Goal: Task Accomplishment & Management: Use online tool/utility

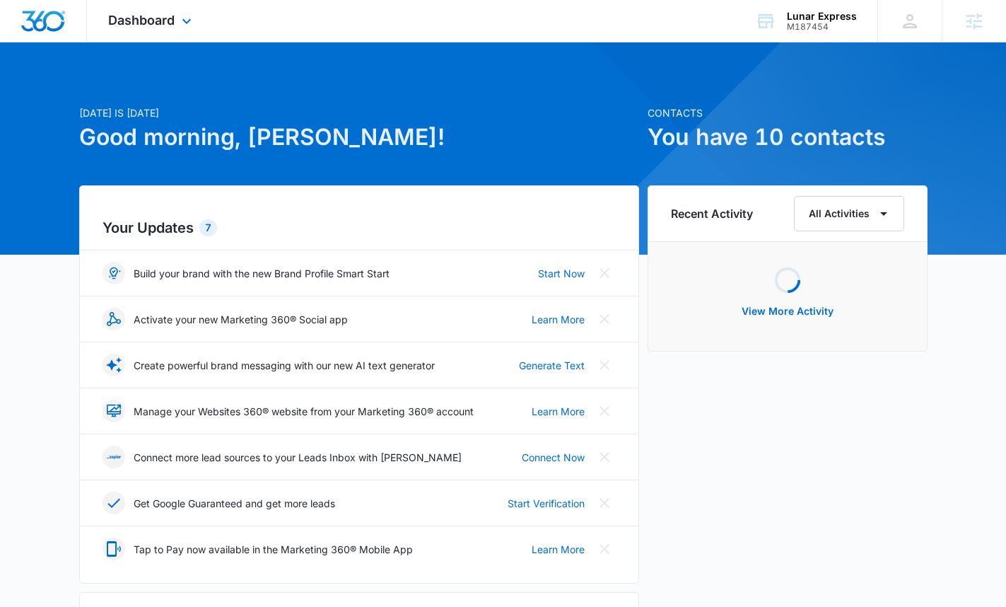
drag, startPoint x: 179, startPoint y: 20, endPoint x: 228, endPoint y: 81, distance: 78.0
click at [179, 20] on icon at bounding box center [186, 21] width 17 height 17
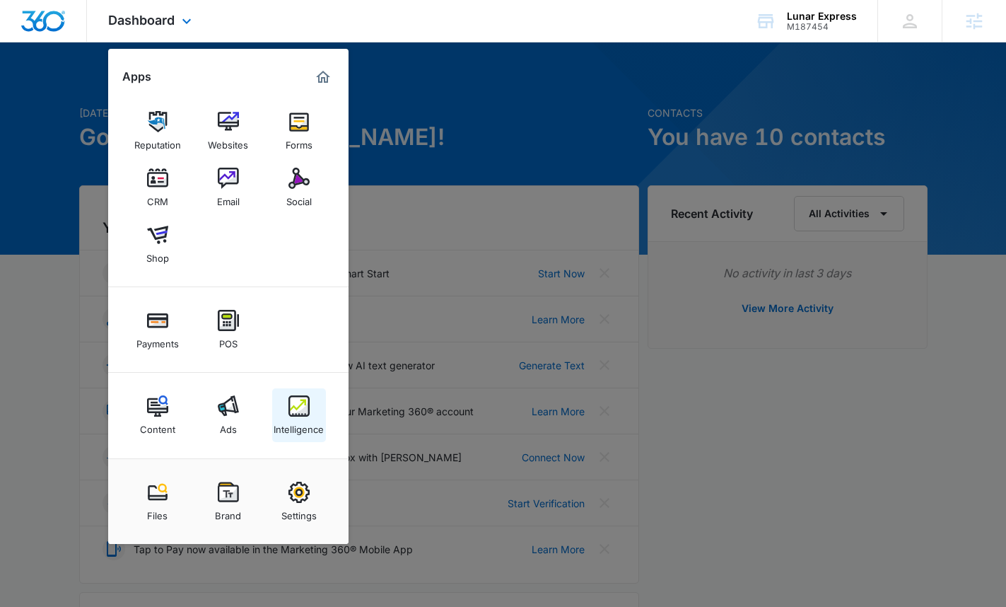
click at [312, 400] on link "Intelligence" at bounding box center [299, 415] width 54 height 54
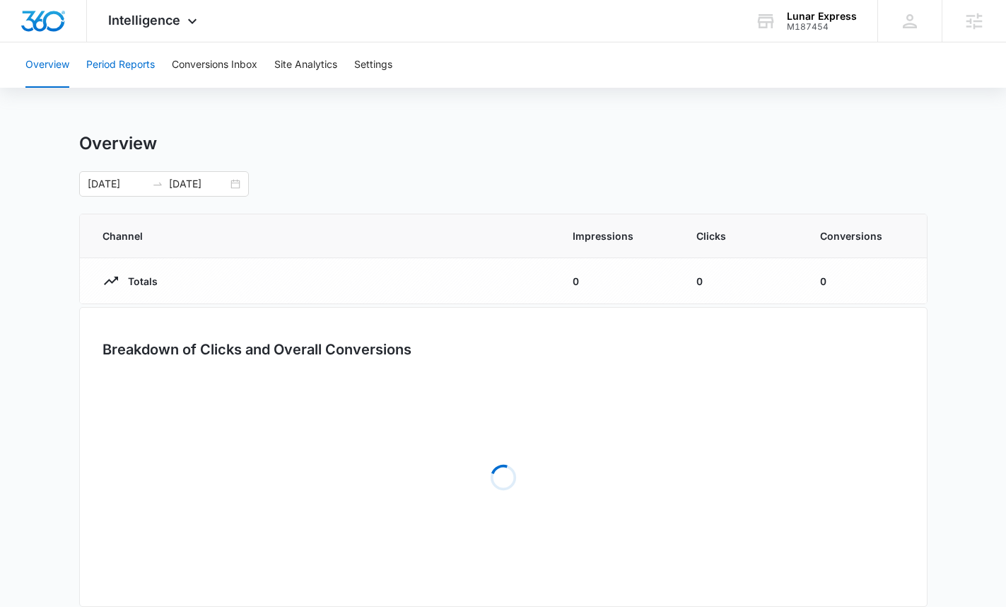
drag, startPoint x: 135, startPoint y: 70, endPoint x: 152, endPoint y: 88, distance: 24.5
click at [135, 70] on button "Period Reports" at bounding box center [120, 64] width 69 height 45
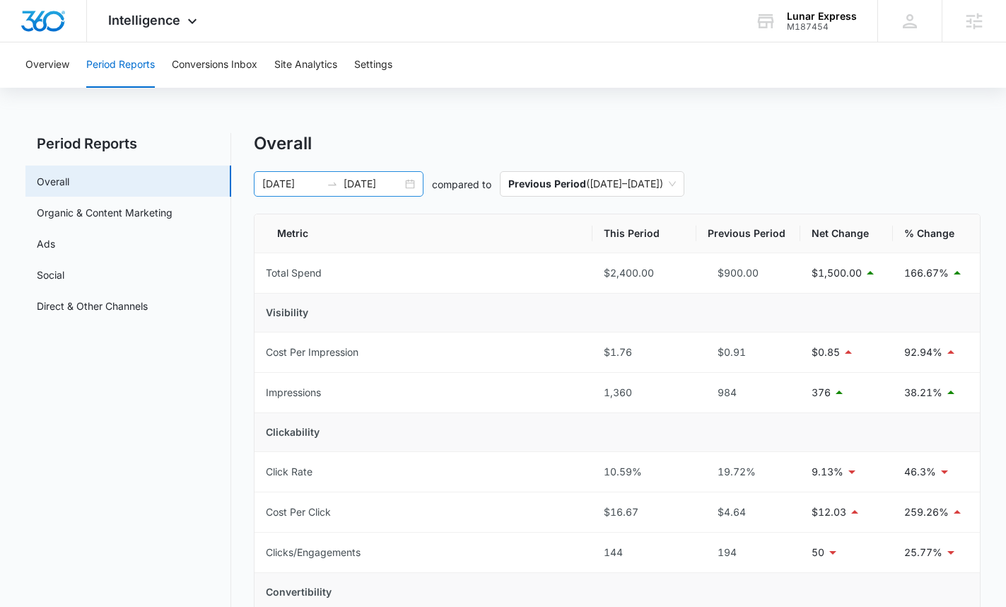
click at [384, 194] on div "05/09/2025 07/08/2025" at bounding box center [339, 183] width 170 height 25
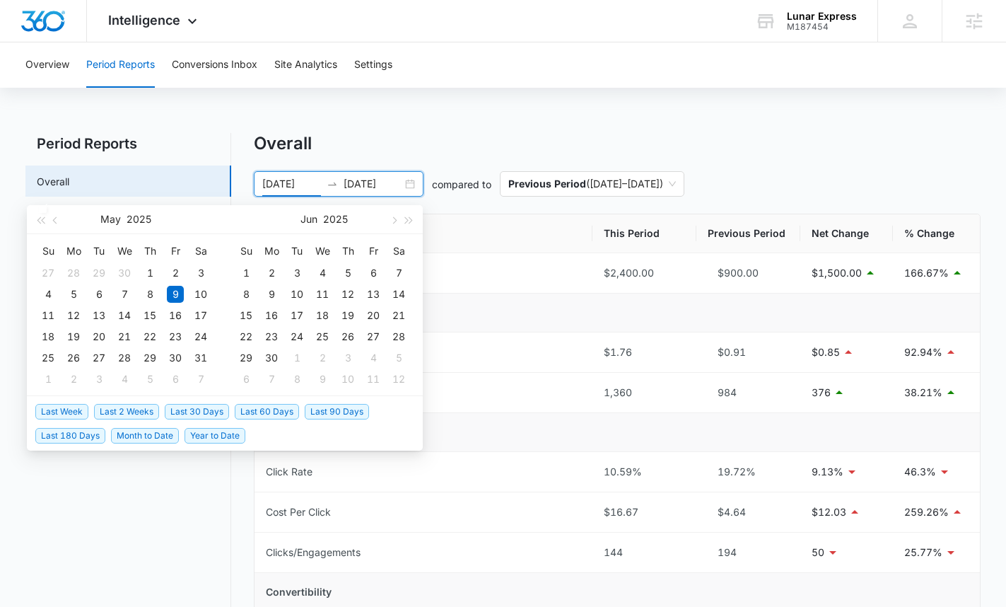
click at [197, 419] on span "Last 30 Days" at bounding box center [197, 412] width 64 height 16
type input "07/13/2025"
type input "08/12/2025"
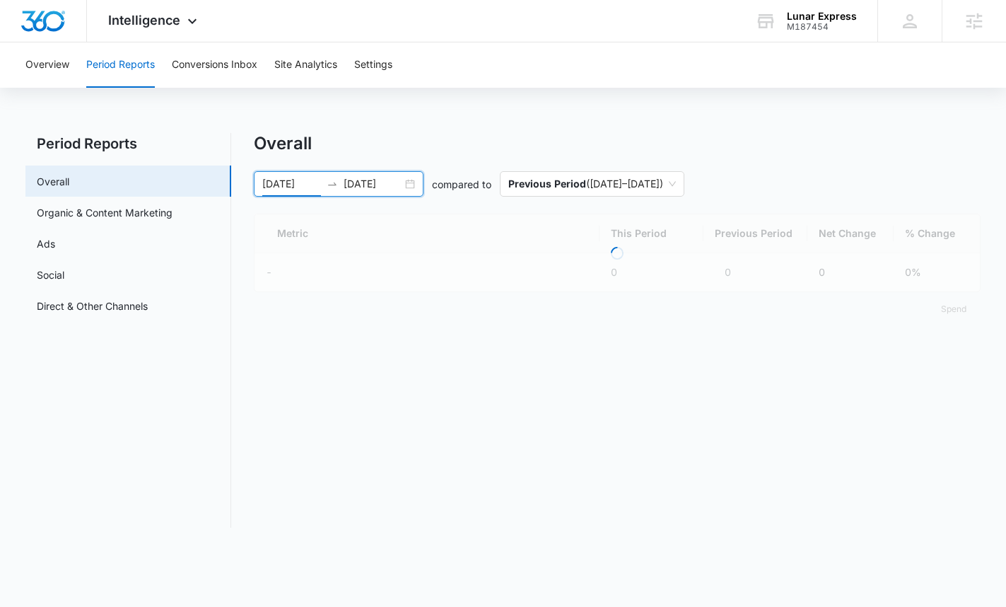
click at [394, 163] on div "Overall 07/13/2025 08/12/2025 compared to Previous Period ( 06/12/2025 – 07/12/…" at bounding box center [618, 229] width 728 height 193
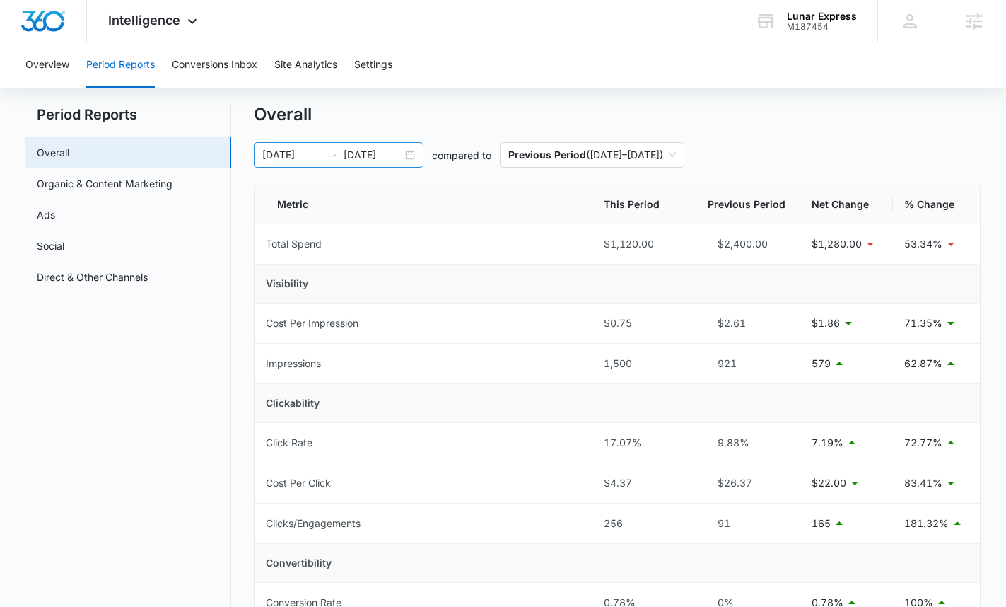
scroll to position [13, 0]
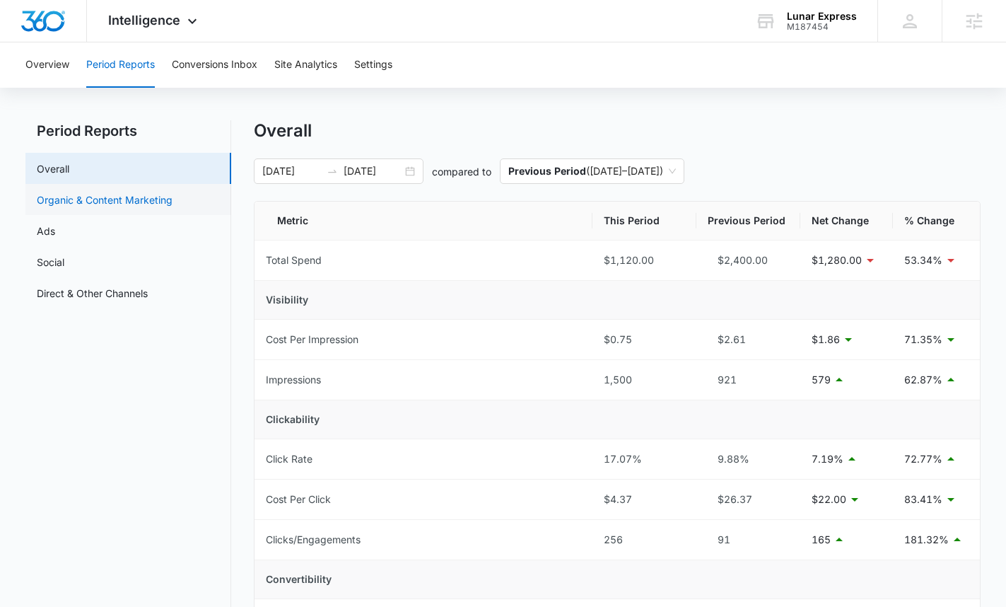
click at [173, 192] on link "Organic & Content Marketing" at bounding box center [105, 199] width 136 height 15
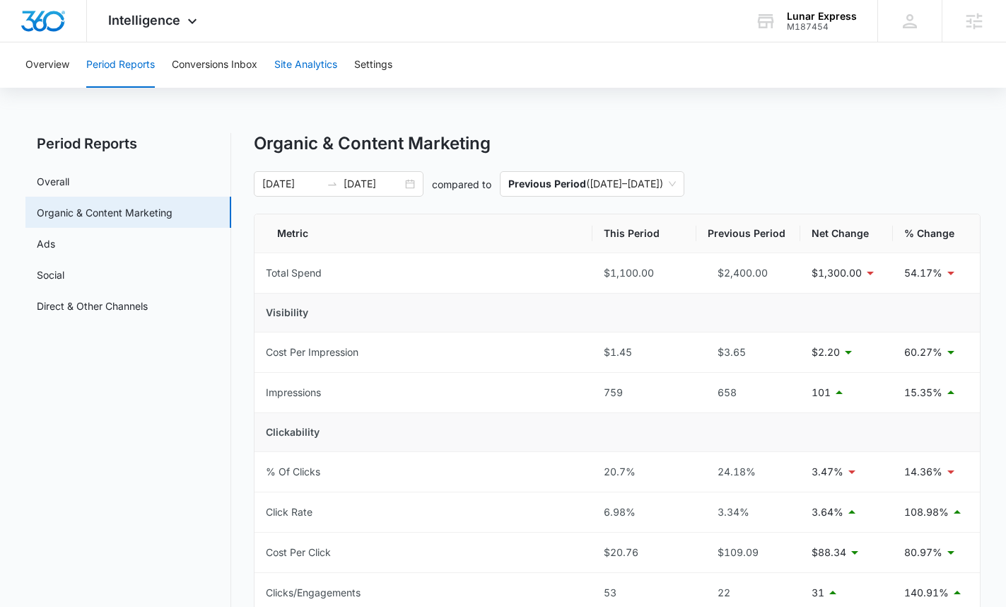
click at [306, 64] on button "Site Analytics" at bounding box center [305, 64] width 63 height 45
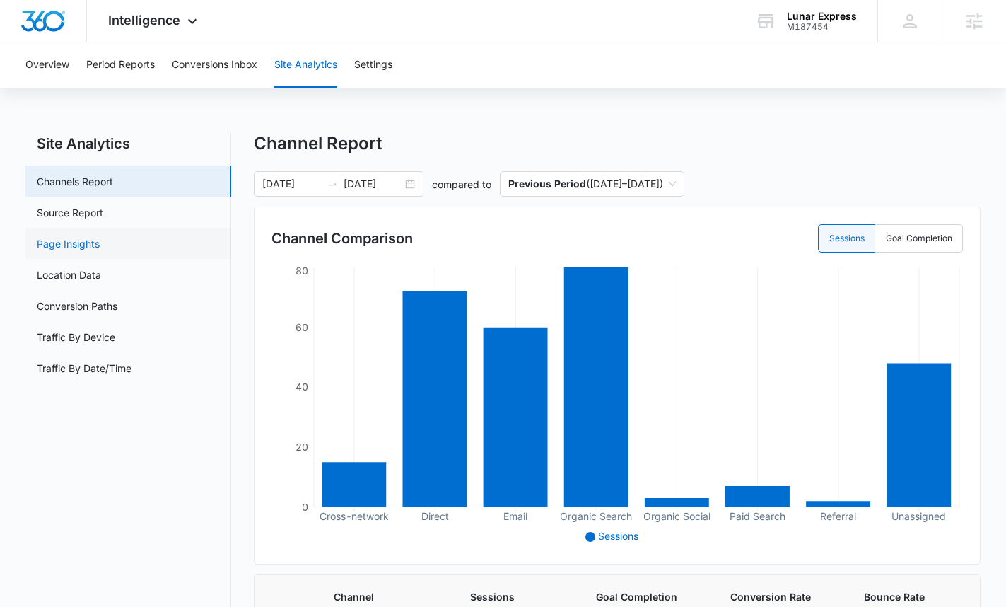
click at [100, 251] on link "Page Insights" at bounding box center [68, 243] width 63 height 15
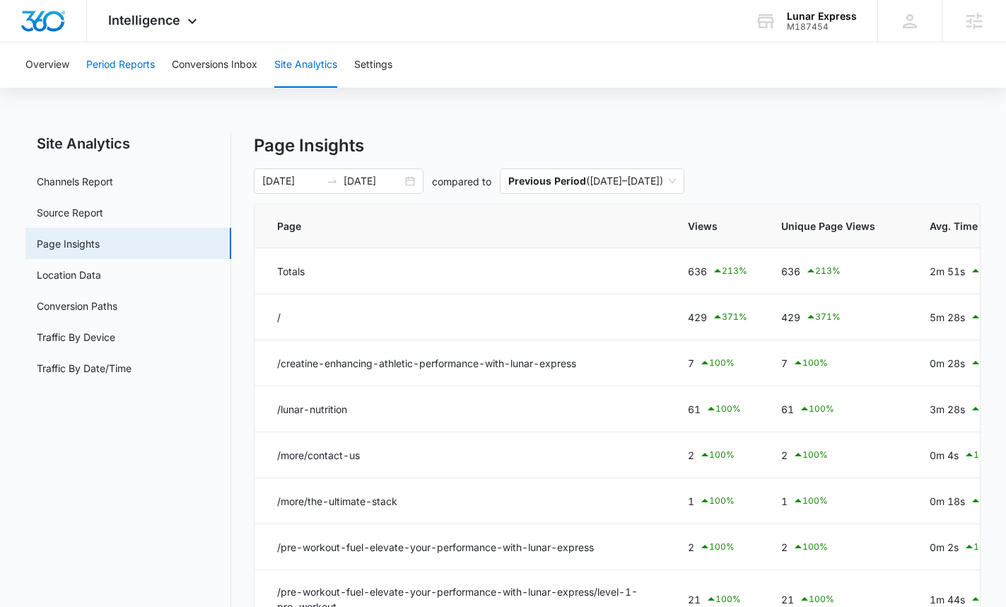
click at [129, 78] on button "Period Reports" at bounding box center [120, 64] width 69 height 45
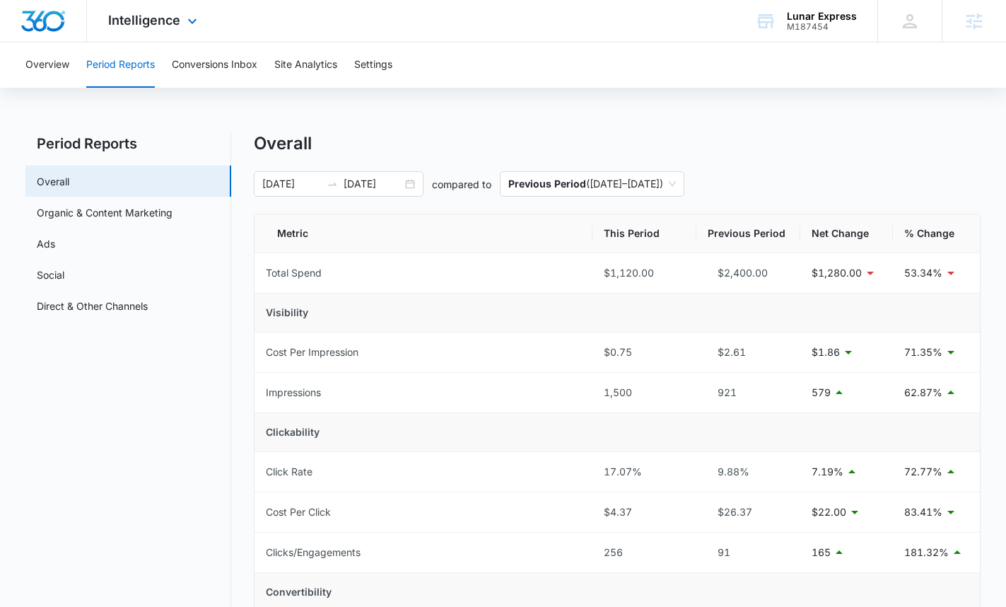
drag, startPoint x: 153, startPoint y: 27, endPoint x: 161, endPoint y: 33, distance: 10.1
click at [153, 28] on div "Intelligence Apps Reputation Websites Forms CRM Email Social Shop Payments POS …" at bounding box center [154, 21] width 135 height 42
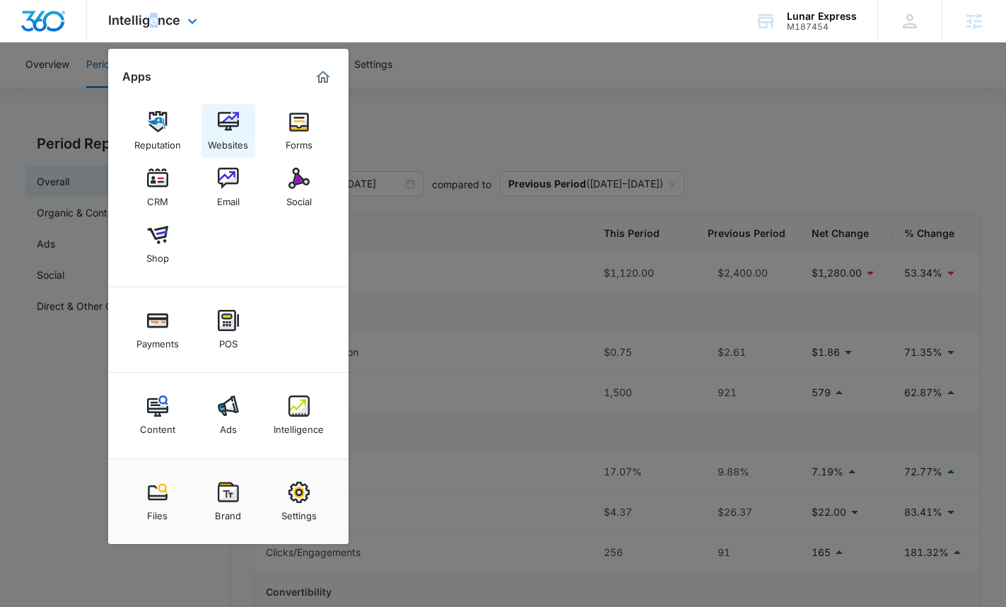
click at [227, 132] on img at bounding box center [228, 121] width 21 height 21
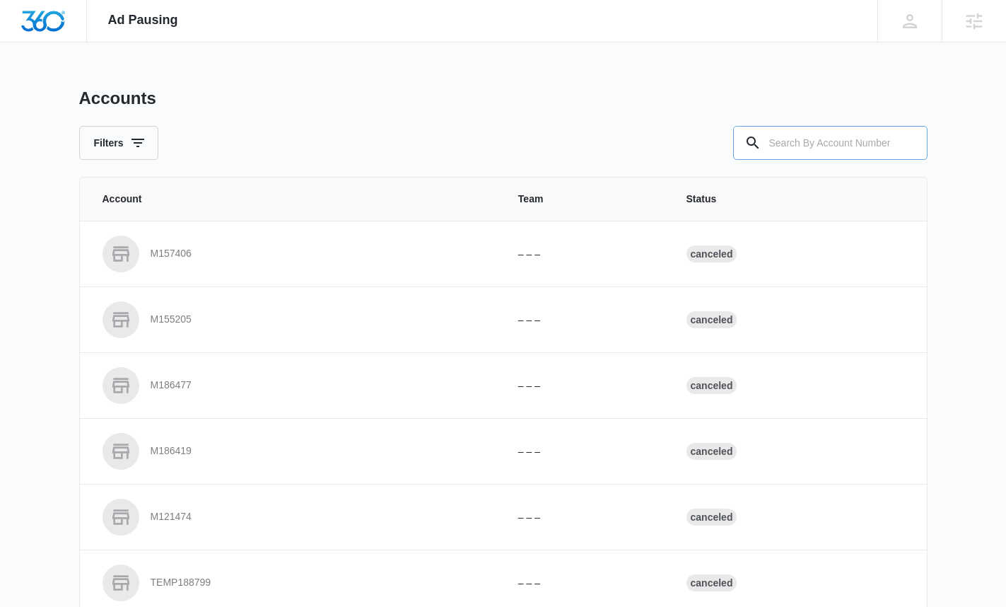
click at [802, 153] on input "text" at bounding box center [830, 143] width 194 height 34
type input "M187454"
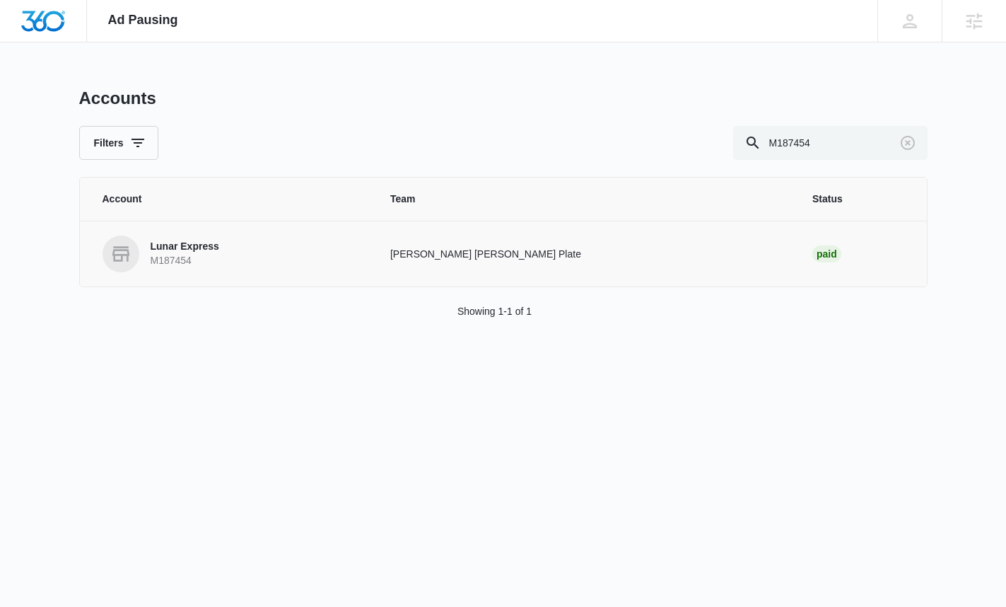
click at [317, 252] on link "Lunar Express M187454" at bounding box center [230, 254] width 254 height 37
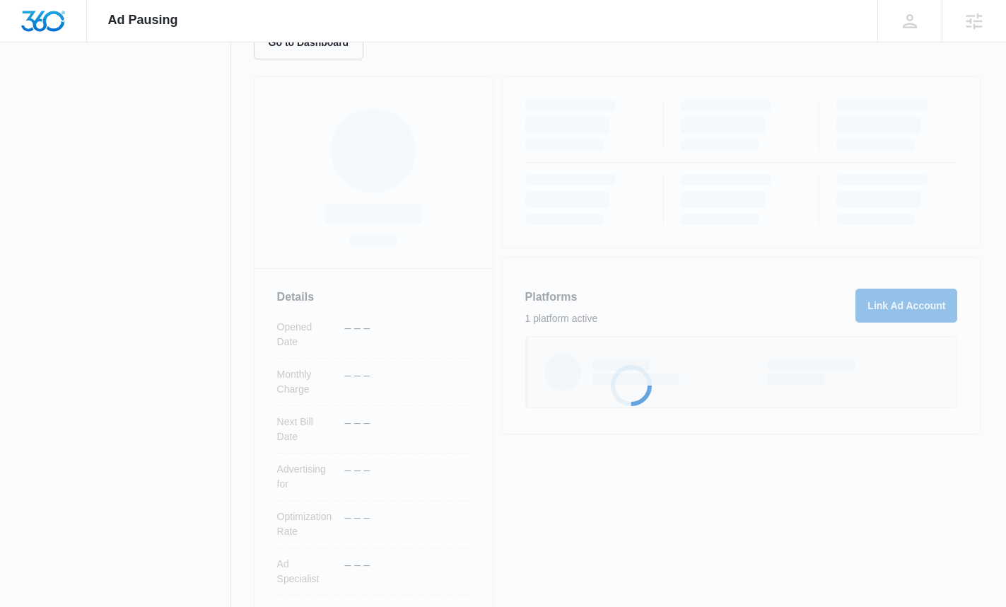
scroll to position [239, 0]
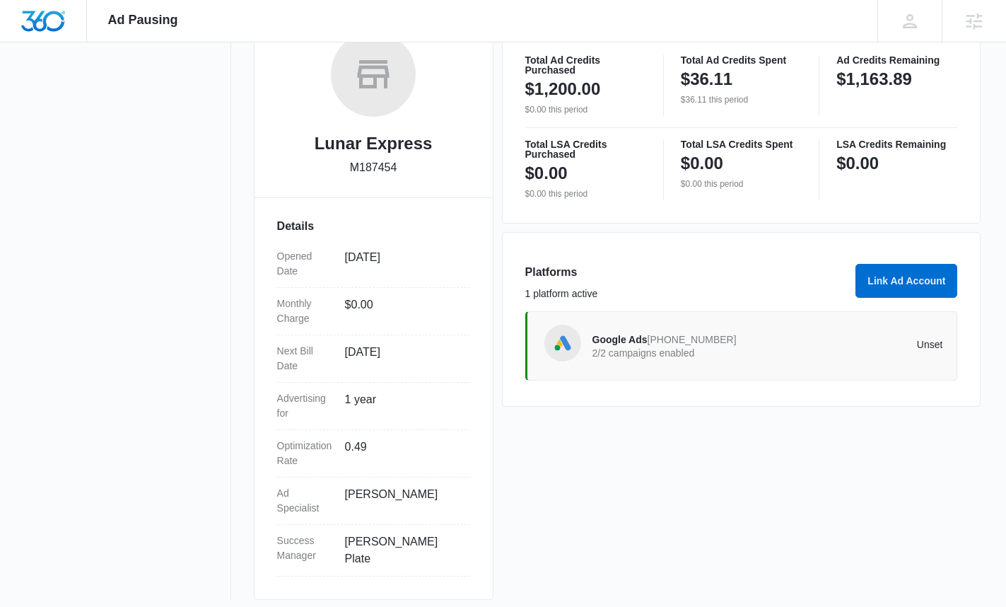
click at [673, 334] on span "[PHONE_NUMBER]" at bounding box center [692, 339] width 89 height 11
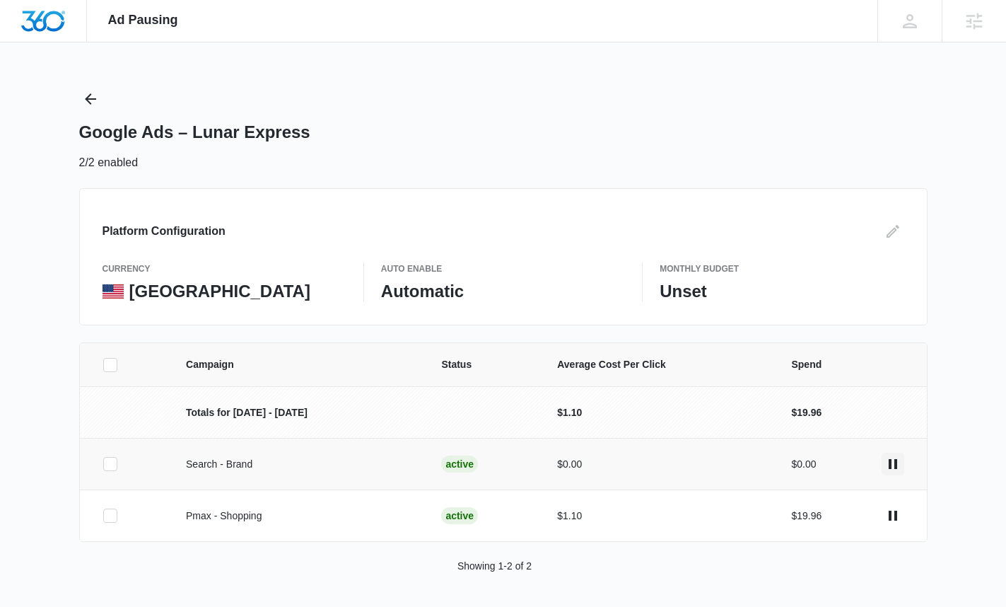
click at [892, 463] on icon "actions.pause" at bounding box center [893, 463] width 17 height 17
click at [898, 511] on icon "actions.pause" at bounding box center [893, 515] width 17 height 17
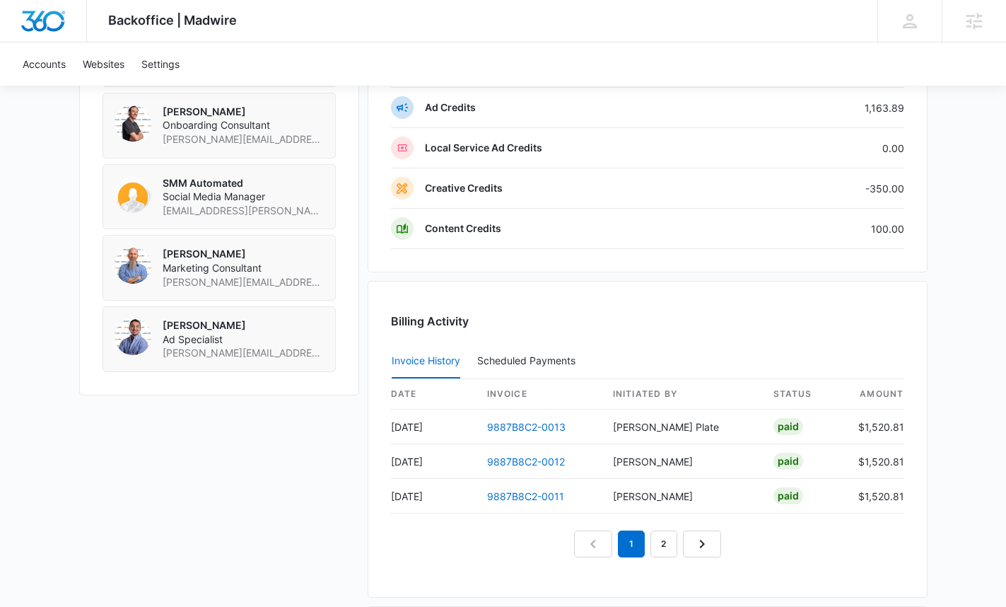
scroll to position [1123, 0]
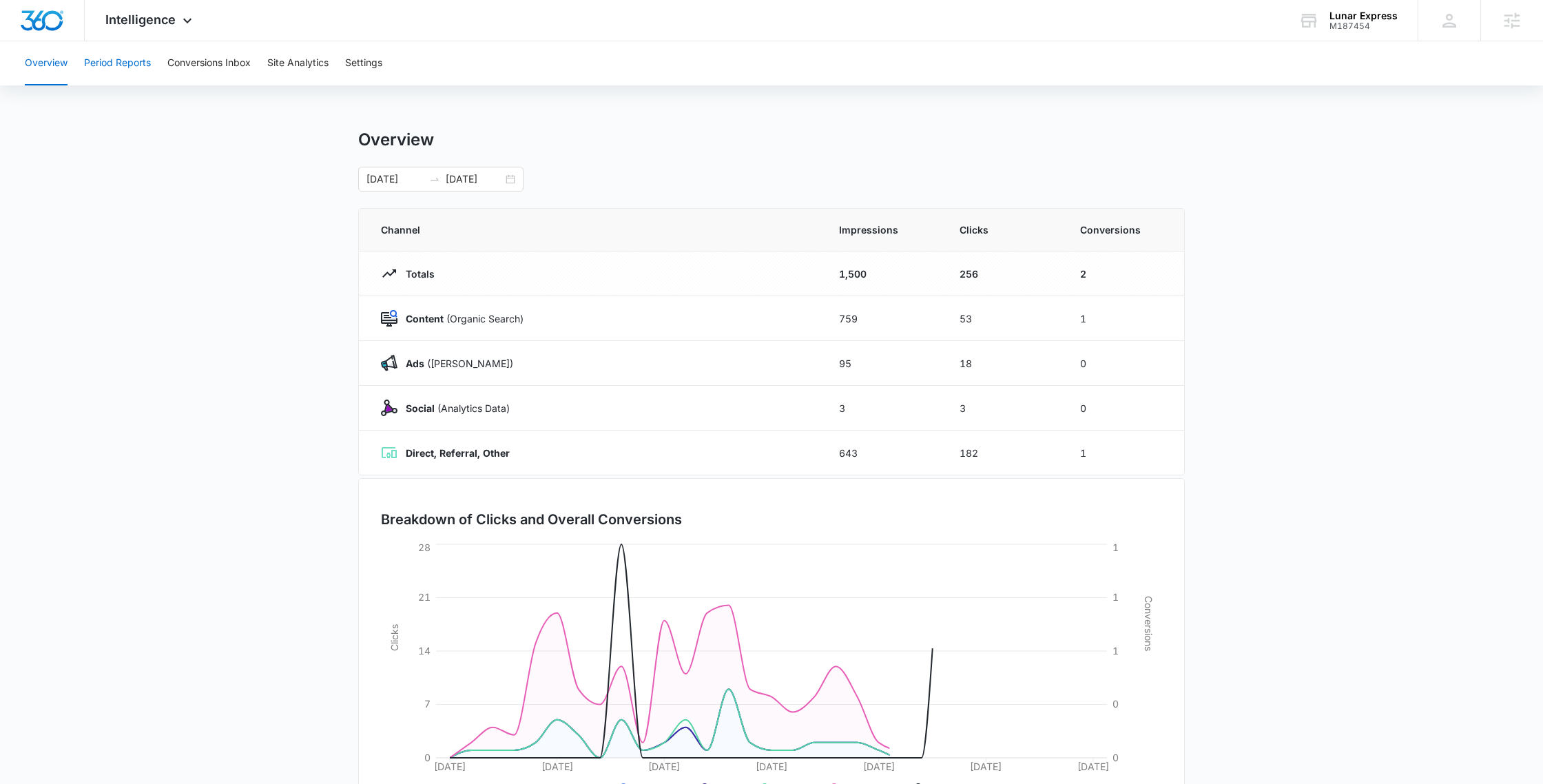
click at [121, 78] on button "Period Reports" at bounding box center [117, 62] width 67 height 44
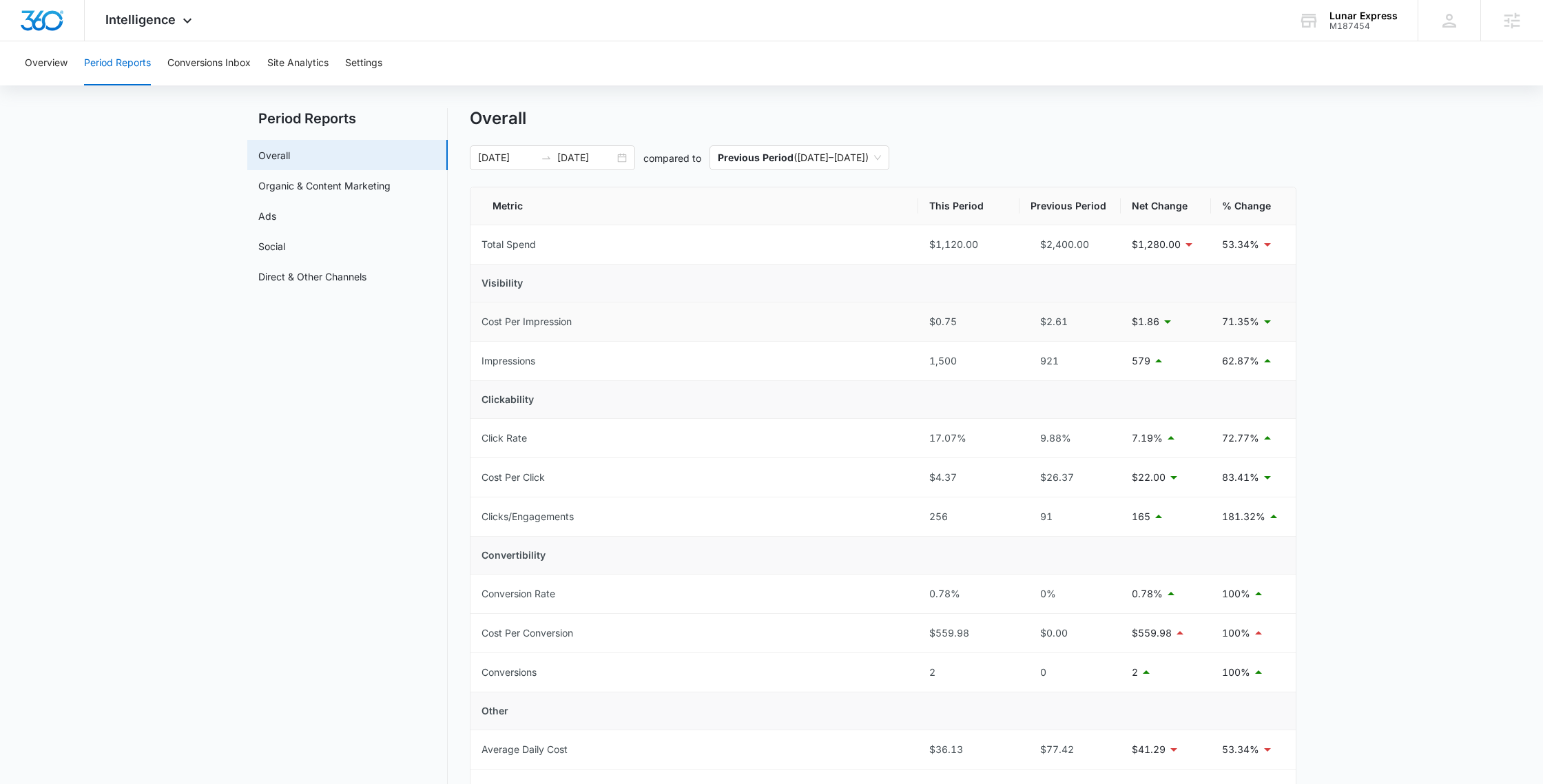
scroll to position [22, 0]
click at [277, 219] on link "Ads" at bounding box center [267, 215] width 18 height 15
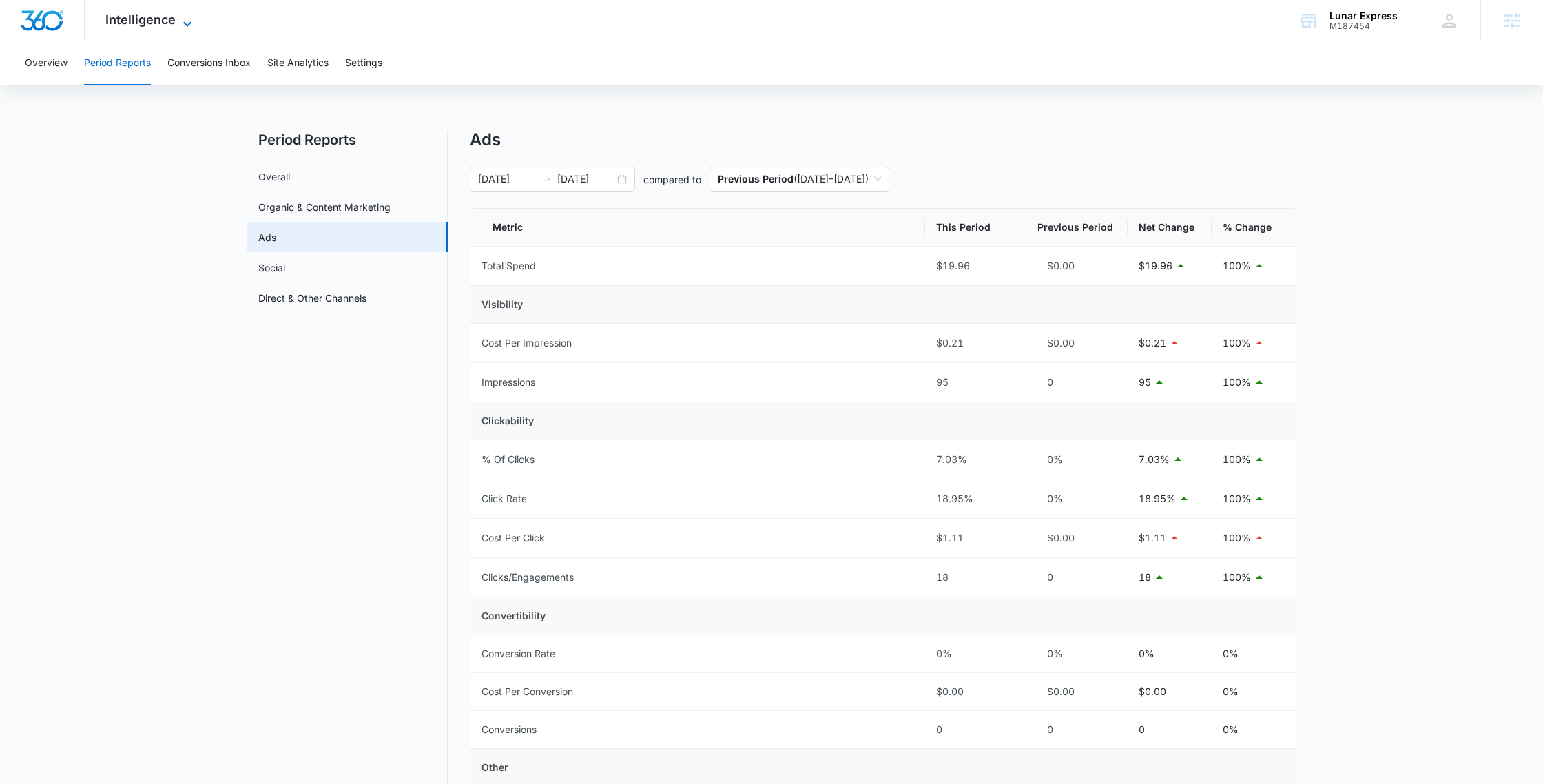
click at [161, 18] on span "Intelligence" at bounding box center [140, 19] width 70 height 15
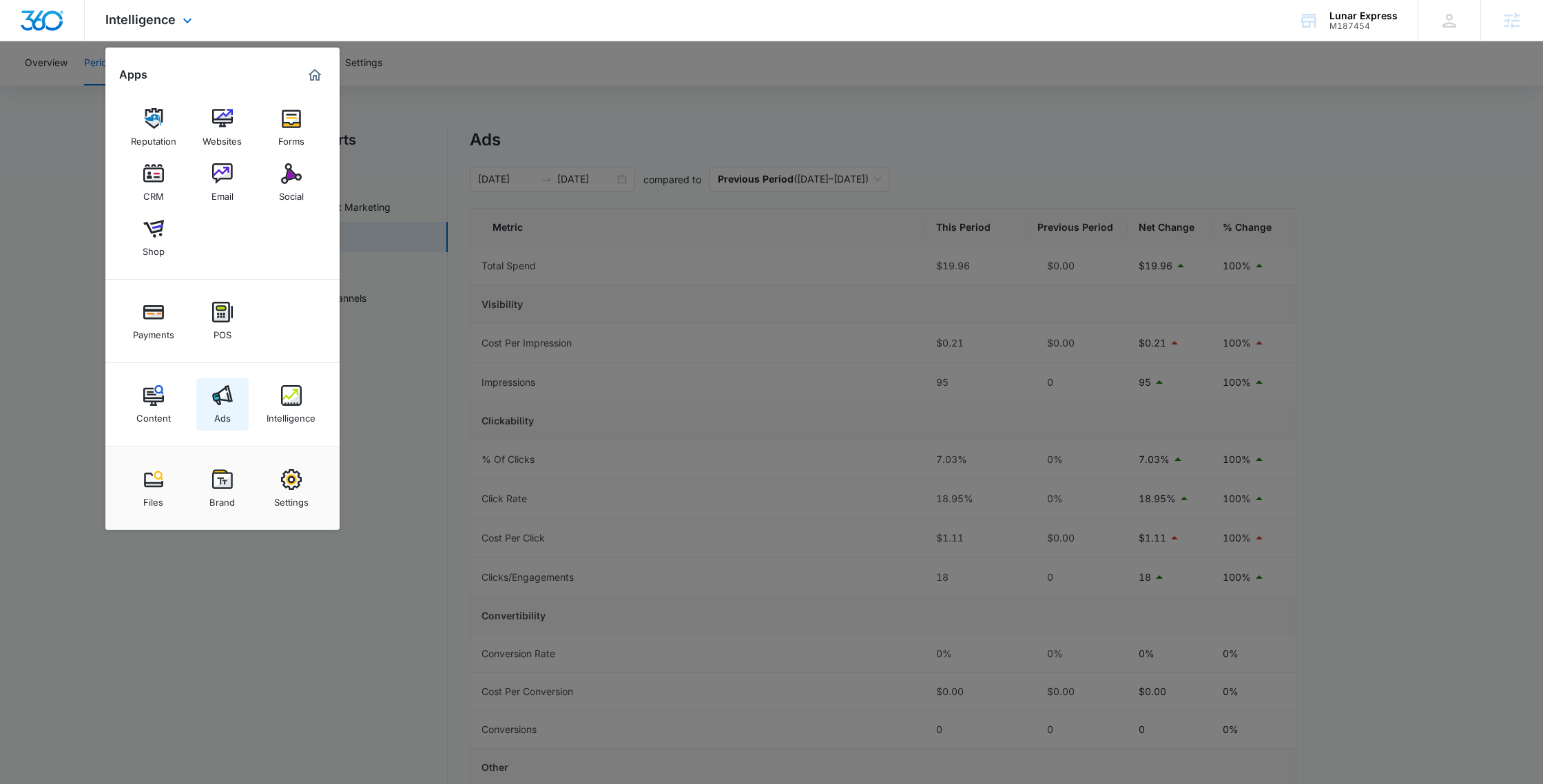
click at [234, 409] on link "Ads" at bounding box center [223, 404] width 53 height 53
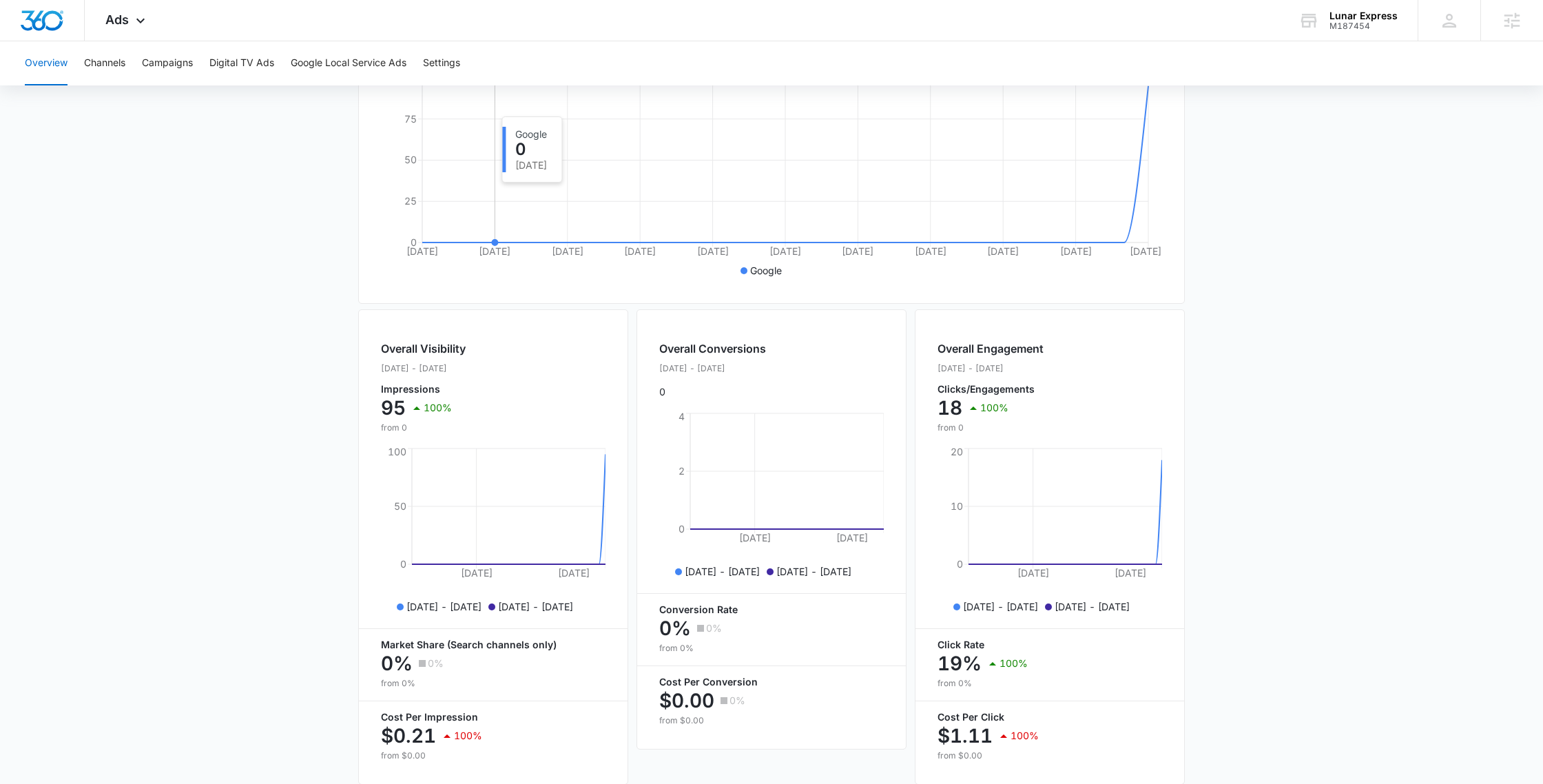
scroll to position [335, 0]
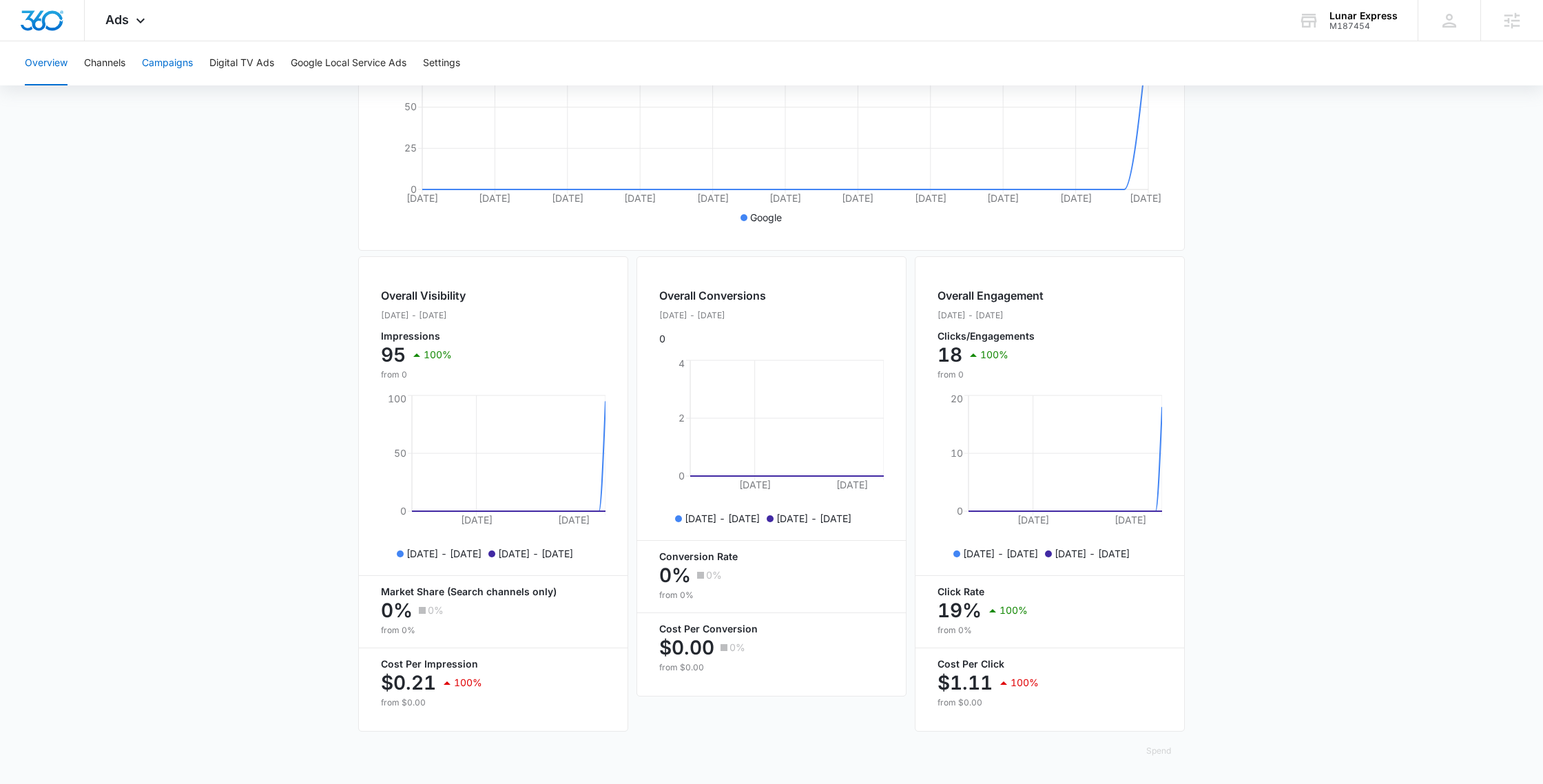
click at [161, 56] on button "Campaigns" at bounding box center [168, 62] width 51 height 44
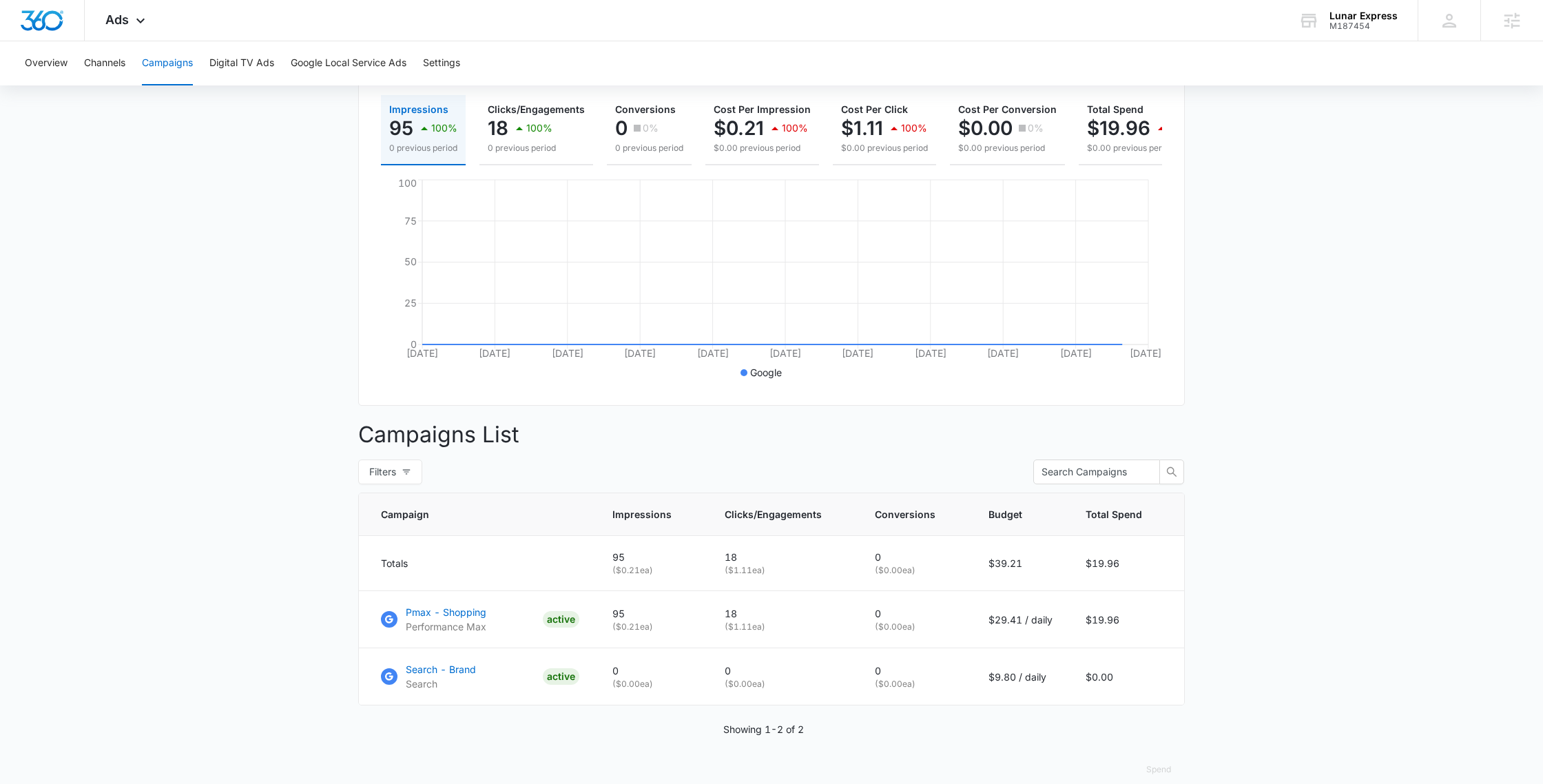
scroll to position [199, 0]
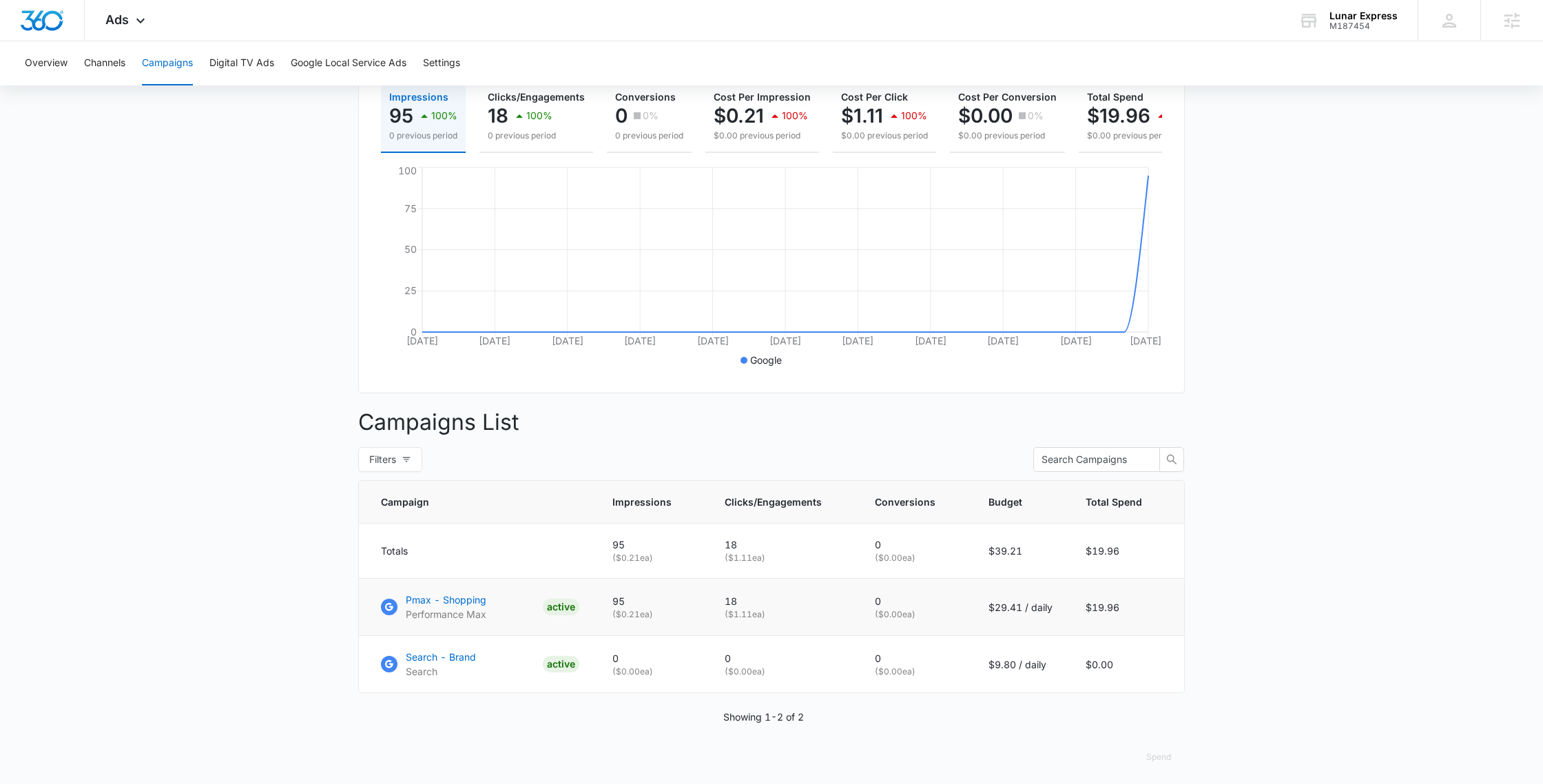
drag, startPoint x: 1065, startPoint y: 602, endPoint x: 971, endPoint y: 601, distance: 94.0
click at [972, 590] on tr "Pmax - Shopping Performance Max ACTIVE 95 ( $0.21 ea) 18 ( $1.11 ea) 0 ( $0.00 …" at bounding box center [771, 607] width 825 height 57
click at [980, 570] on main "Campaigns Filters 07/13/2025 08/12/2025 Overall Results Impressions 95 100% 0 p…" at bounding box center [772, 362] width 1543 height 853
